Goal: Find specific page/section: Find specific page/section

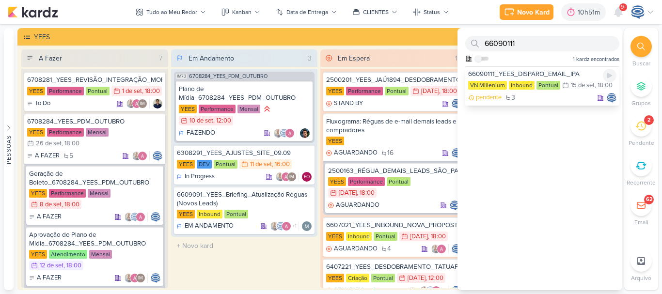
type input "66090111"
click at [539, 73] on div "66090111_YEES_DISPARO_EMAIL_IPA" at bounding box center [542, 74] width 148 height 9
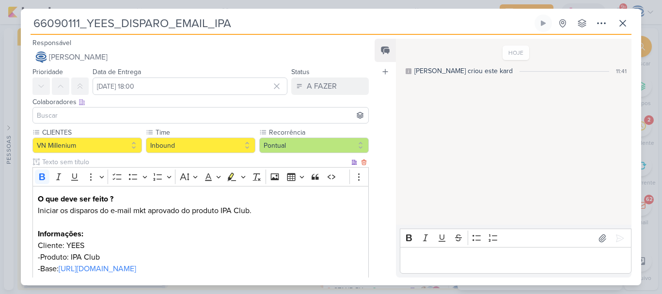
scroll to position [202, 0]
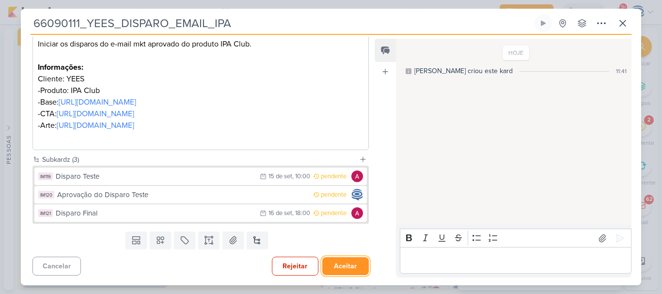
click at [335, 263] on button "Aceitar" at bounding box center [345, 266] width 47 height 18
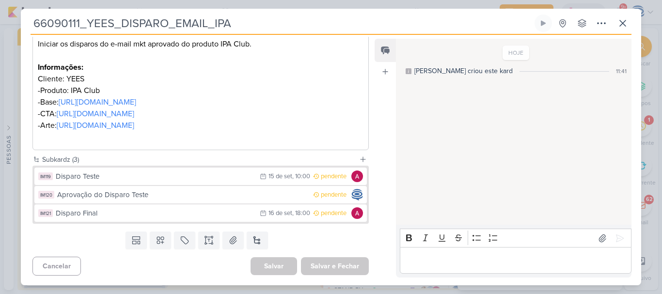
click at [354, 236] on div "Templates Campos Personalizados Marcadores Caixa De Texto Anexo [GEOGRAPHIC_DAT…" at bounding box center [197, 240] width 352 height 25
click at [354, 235] on div "Templates Campos Personalizados Marcadores Caixa De Texto Anexo [GEOGRAPHIC_DAT…" at bounding box center [197, 240] width 352 height 25
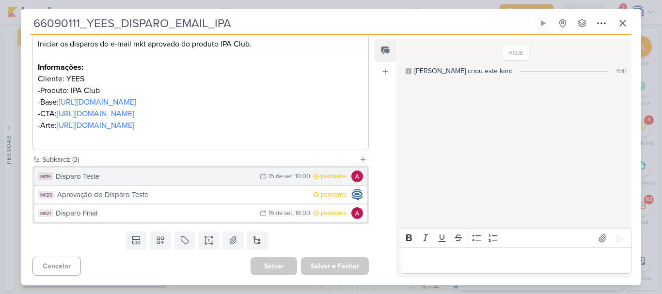
click at [206, 178] on div "Disparo Teste" at bounding box center [155, 176] width 199 height 11
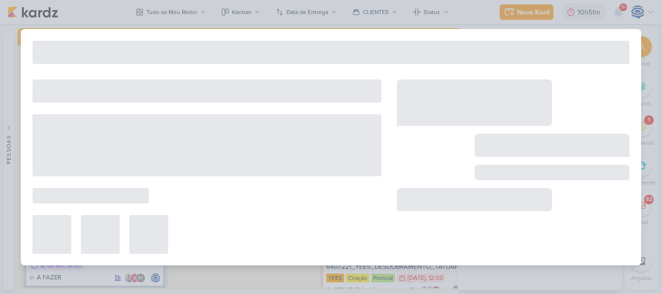
type input "Disparo Teste"
type input "[DATE] 10:00"
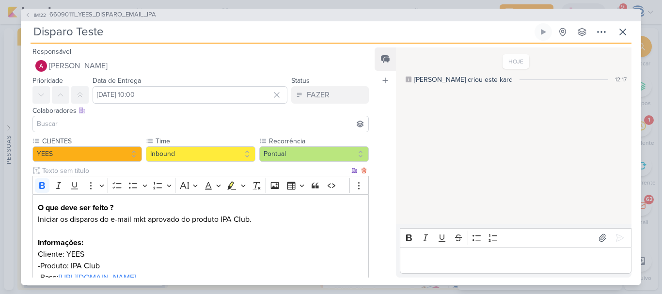
click at [204, 239] on p "Informações:" at bounding box center [201, 243] width 326 height 12
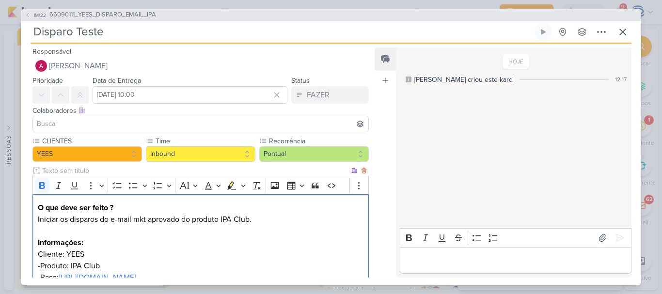
scroll to position [137, 0]
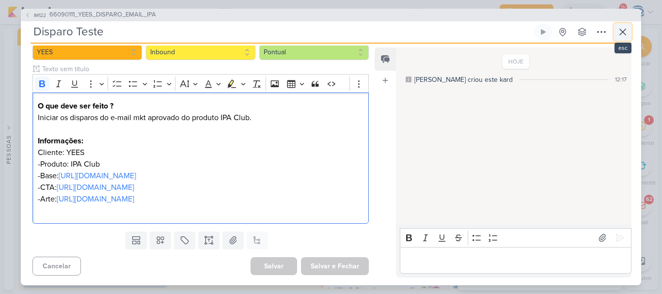
click at [625, 28] on icon at bounding box center [623, 32] width 12 height 12
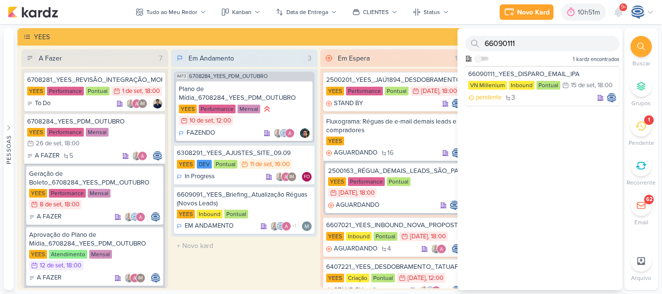
click at [636, 44] on div at bounding box center [640, 46] width 21 height 21
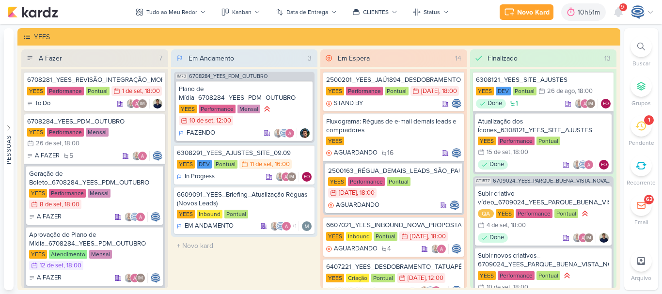
click at [639, 134] on div "1" at bounding box center [640, 125] width 21 height 21
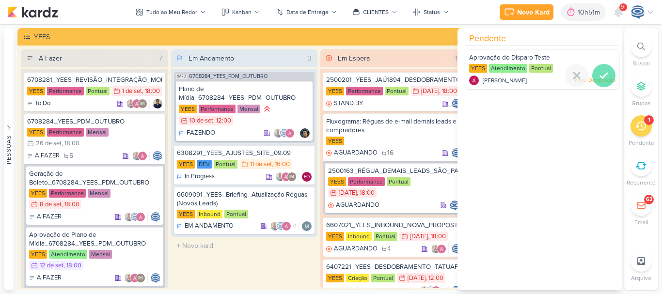
click at [599, 74] on icon at bounding box center [604, 76] width 12 height 12
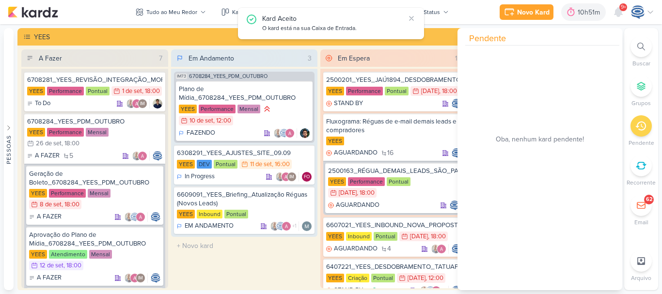
drag, startPoint x: 599, startPoint y: 74, endPoint x: 633, endPoint y: 47, distance: 43.8
click at [633, 47] on div at bounding box center [640, 46] width 21 height 21
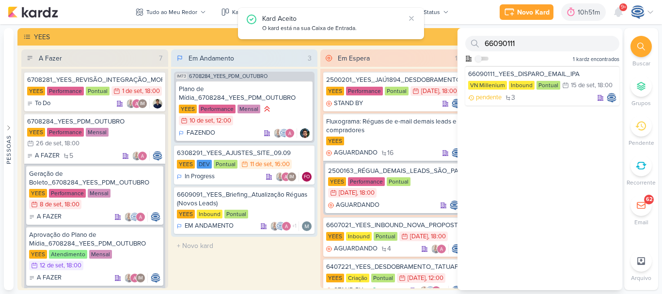
click at [633, 47] on div at bounding box center [640, 46] width 21 height 21
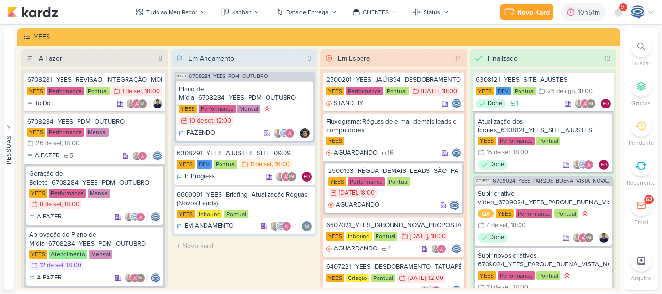
click at [639, 50] on icon at bounding box center [641, 47] width 8 height 8
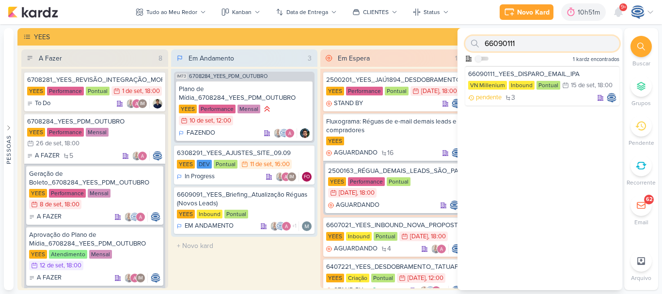
paste input "14708224_MAR INC_SUBLIME_JARDINS_CRIAÇÃO_CAMPANHA_META_ADS"
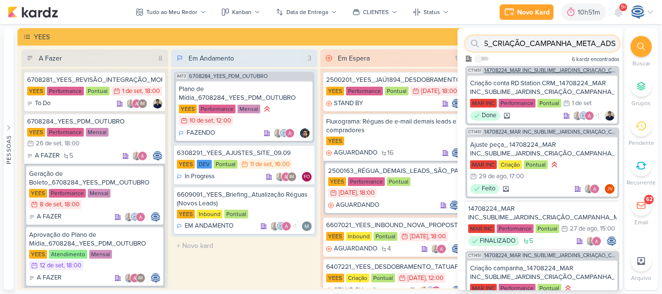
type input "14708224_MAR INC_SUBLIME_JARDINS_CRIAÇÃO_CAMPANHA_META_ADS"
click at [561, 68] on span "14708224_MAR INC_SUBLIME_JARDINS_CRIAÇÃO_CAMPANHA_META_ADS" at bounding box center [550, 70] width 133 height 5
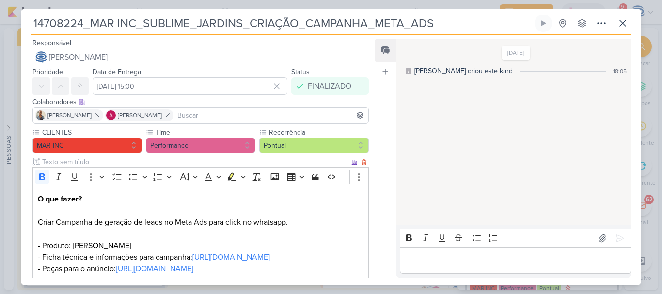
scroll to position [262, 0]
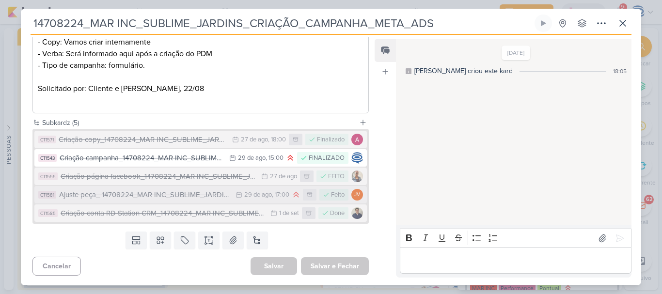
click at [170, 196] on div "Ajuste peça_ 14708224_MAR INC_SUBLIME_JARDINS_CRIAÇÃO_CAMPANHA_META_ADS" at bounding box center [145, 194] width 172 height 11
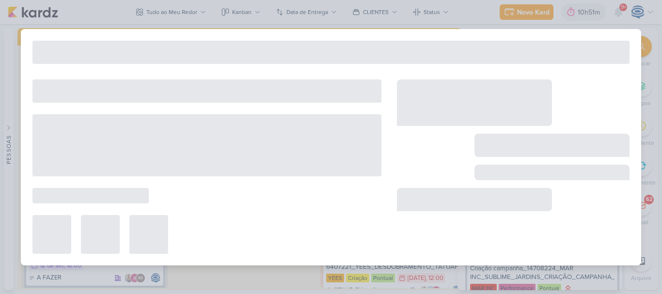
type input "Ajuste peça_ 14708224_MAR INC_SUBLIME_JARDINS_CRIAÇÃO_CAMPANHA_META_ADS"
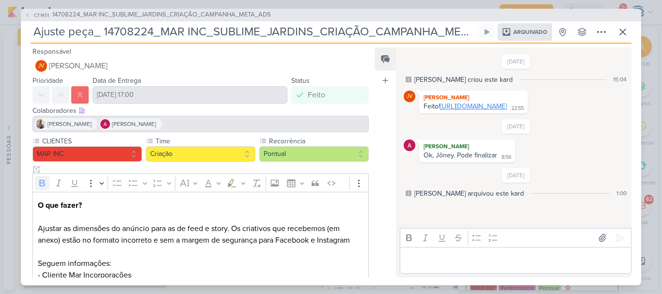
click at [499, 110] on link "[URL][DOMAIN_NAME]" at bounding box center [473, 106] width 67 height 8
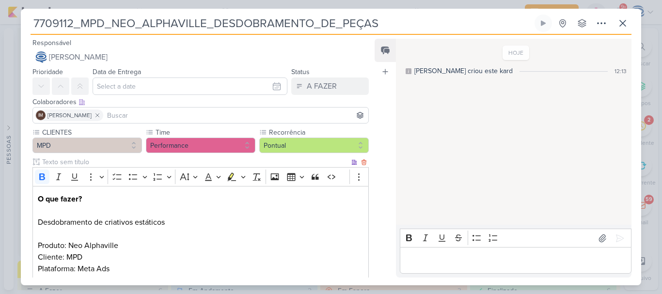
scroll to position [198, 0]
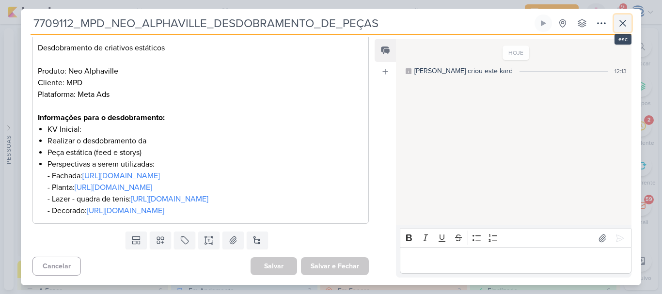
click at [628, 29] on button at bounding box center [622, 23] width 17 height 17
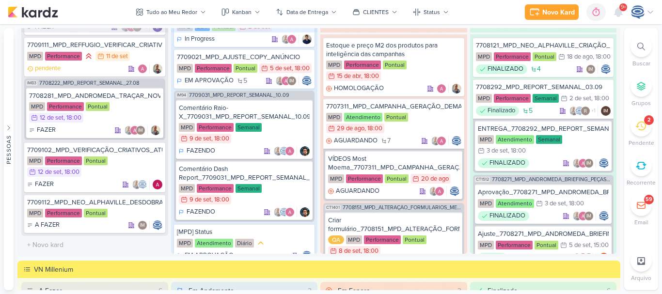
click at [643, 123] on icon at bounding box center [640, 126] width 11 height 9
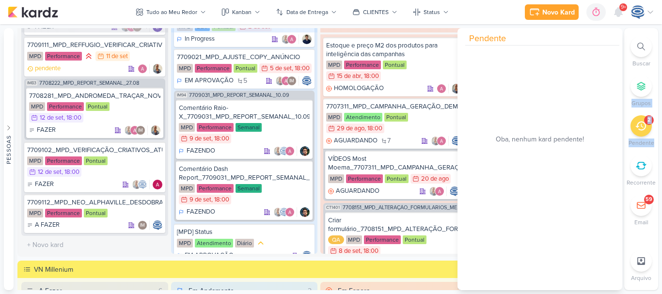
drag, startPoint x: 654, startPoint y: 136, endPoint x: 629, endPoint y: 103, distance: 41.5
click at [629, 103] on div "Buscar Grupos 2 Pendente Recorrente 59" at bounding box center [641, 131] width 34 height 191
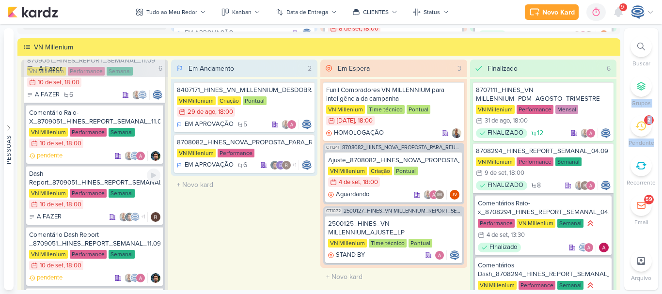
scroll to position [30, 0]
click at [95, 177] on div "Dash Report_8709051_HINES_REPORT_SEMANAL_11.09" at bounding box center [94, 177] width 131 height 17
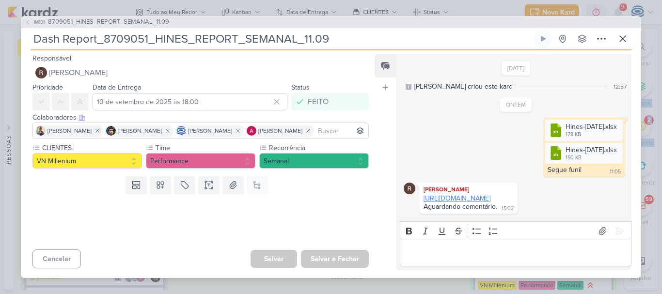
click at [445, 199] on link "https://lookerstudio.google.com/u/0/reporting/07257316-f2c0-4e51-9bc6-9c63a9bba…" at bounding box center [456, 198] width 67 height 8
